Goal: Task Accomplishment & Management: Use online tool/utility

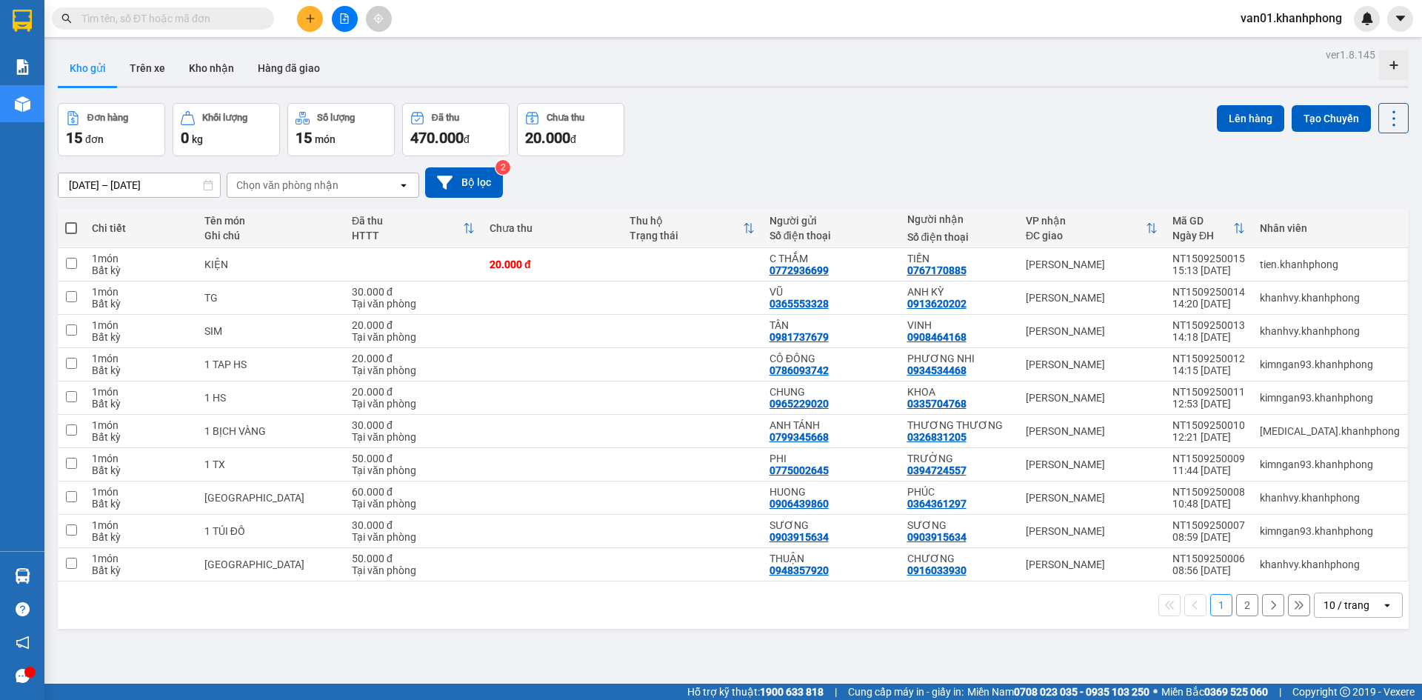
click at [241, 18] on input "text" at bounding box center [168, 18] width 175 height 16
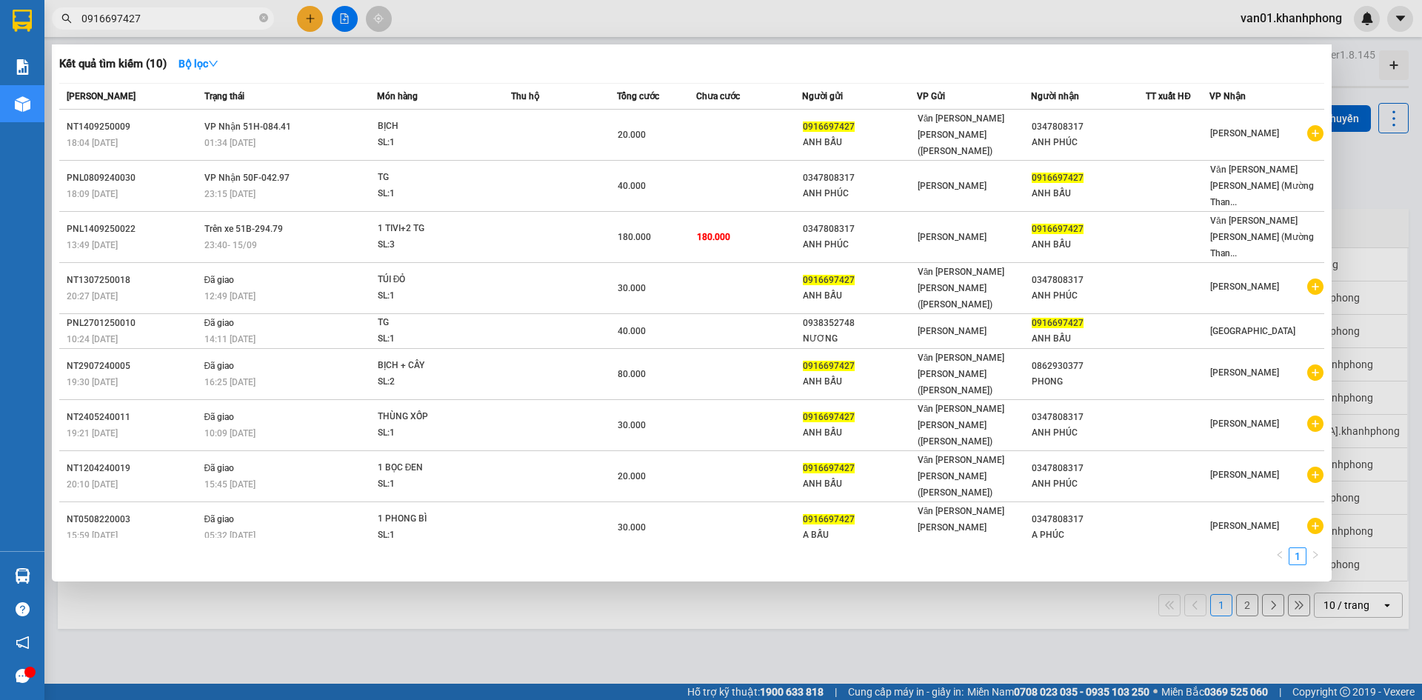
click at [187, 16] on input "0916697427" at bounding box center [168, 18] width 175 height 16
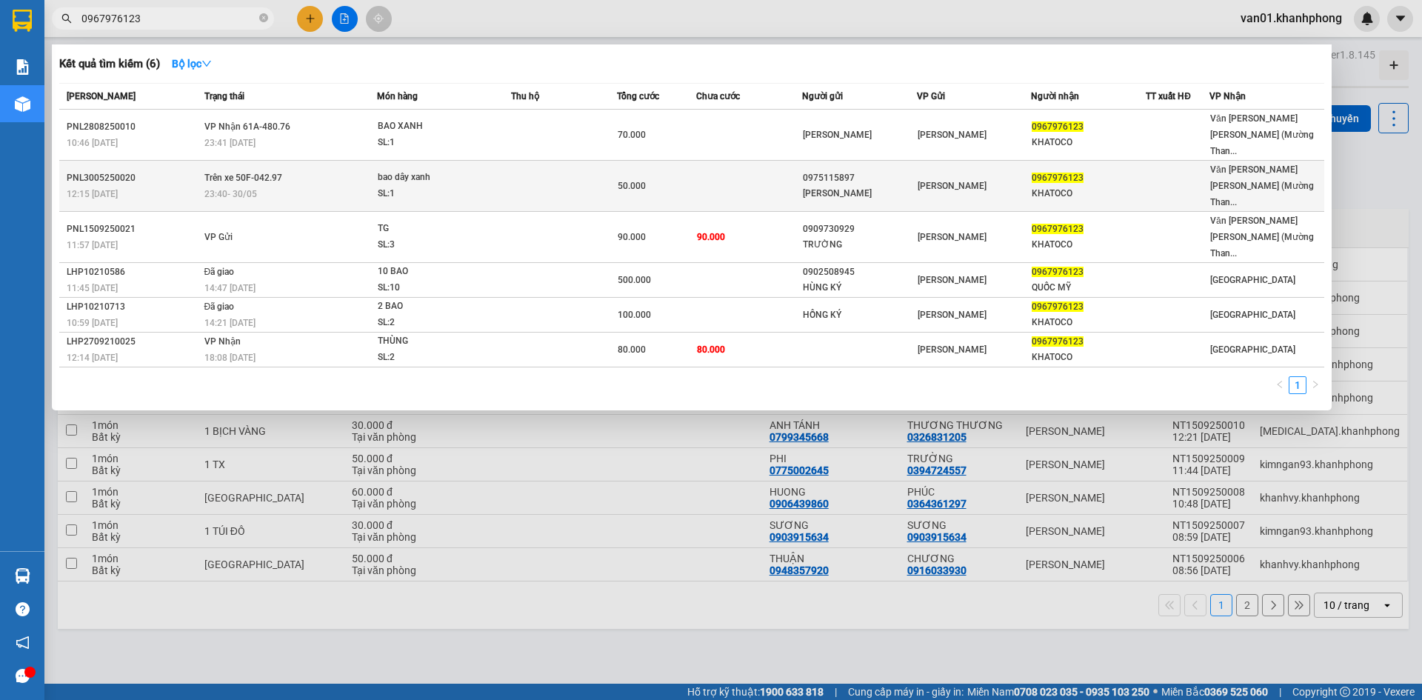
type input "0967976123"
drag, startPoint x: 1085, startPoint y: 166, endPoint x: 1022, endPoint y: 159, distance: 64.1
click at [1022, 161] on tr "PNL3005250020 12:15 [DATE] Trên xe 50F-042.97 23:40 [DATE] bao dây xanh SL: 1 5…" at bounding box center [691, 186] width 1265 height 51
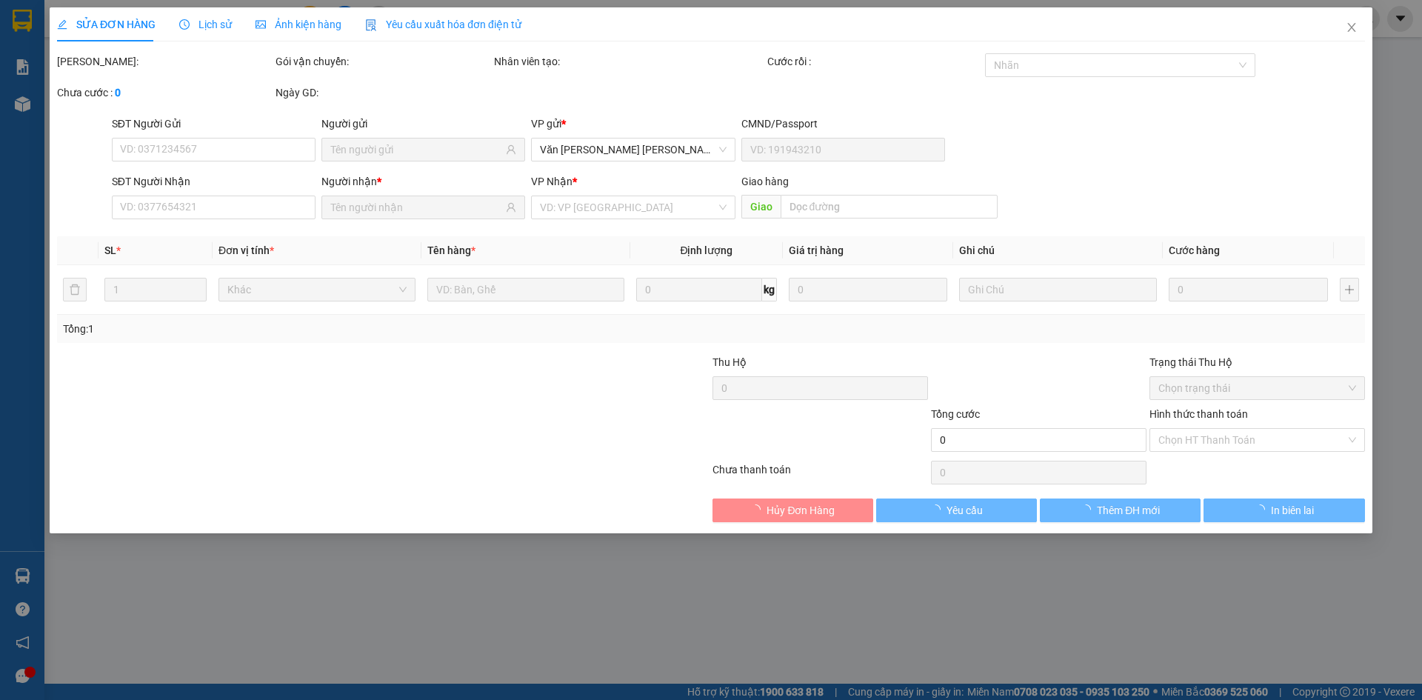
type input "0975115897"
type input "[PERSON_NAME]"
type input "0967976123"
type input "KHATOCO"
type input "50.000"
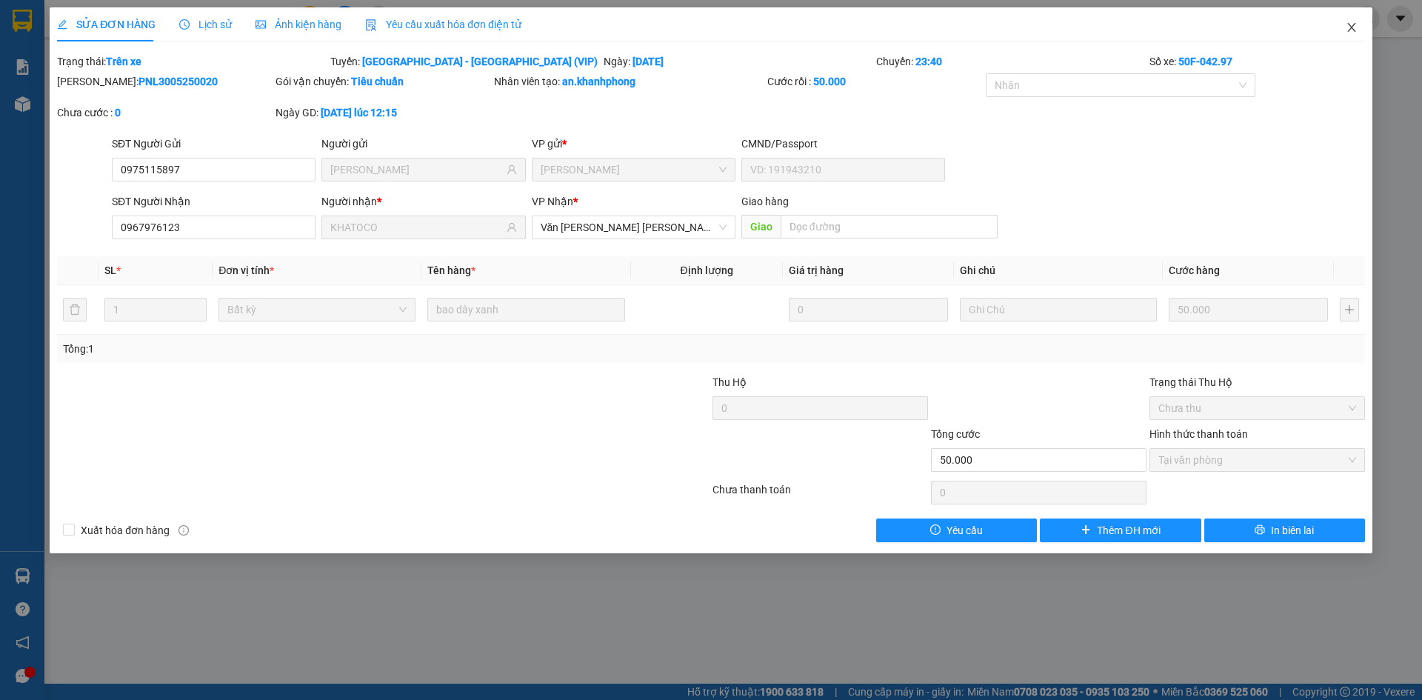
click at [1346, 29] on icon "close" at bounding box center [1352, 27] width 12 height 12
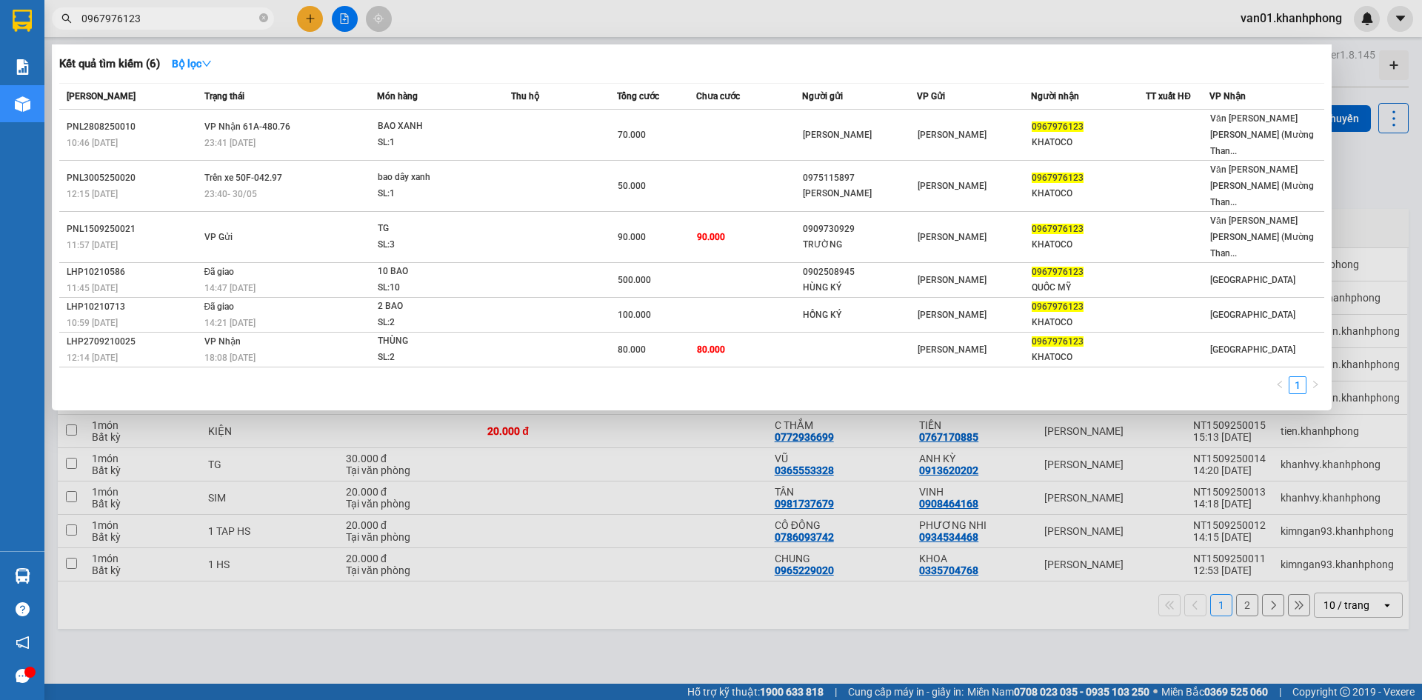
click at [188, 20] on input "0967976123" at bounding box center [168, 18] width 175 height 16
